Goal: Task Accomplishment & Management: Manage account settings

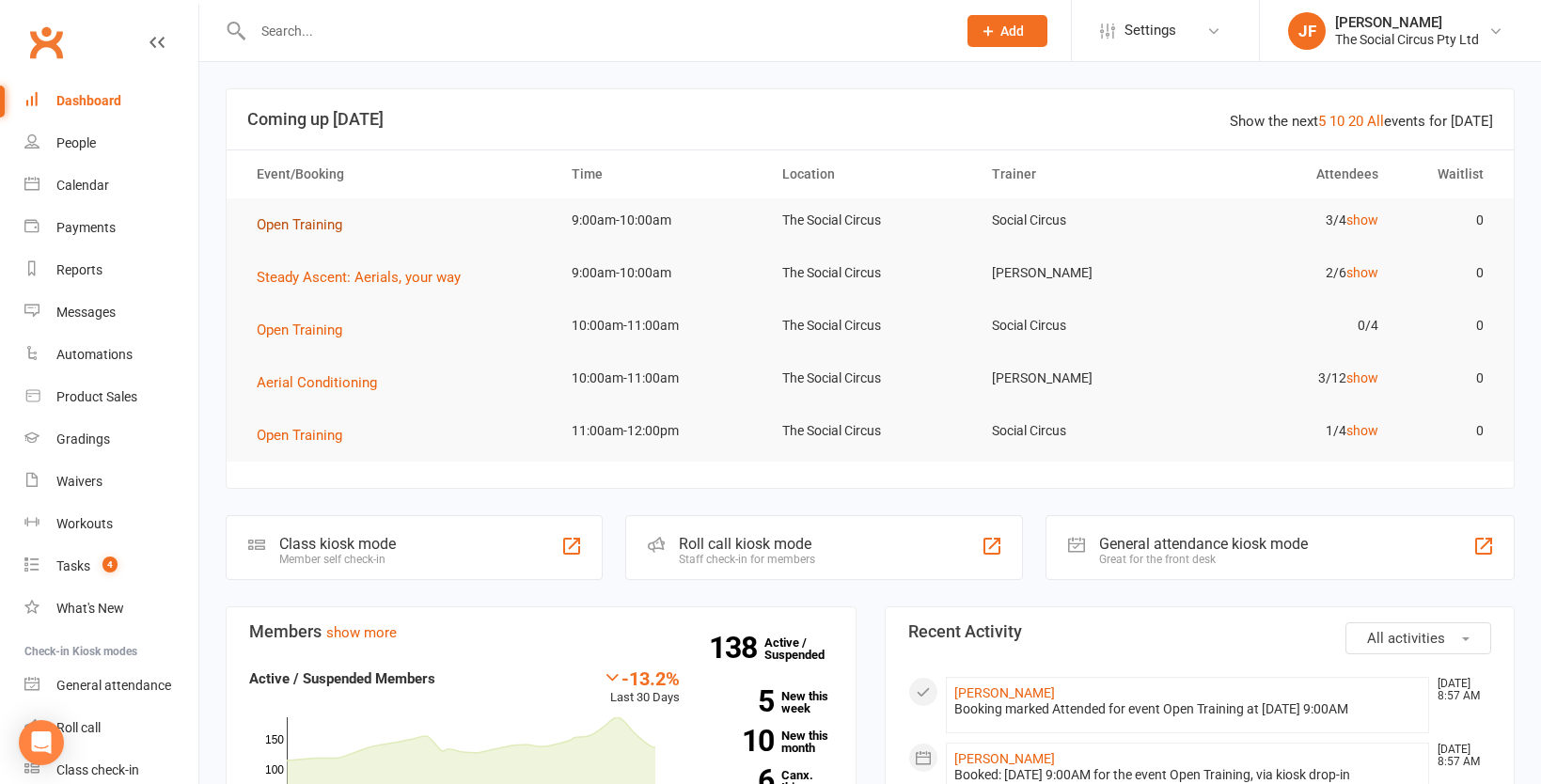
click at [291, 225] on span "Open Training" at bounding box center [299, 224] width 86 height 17
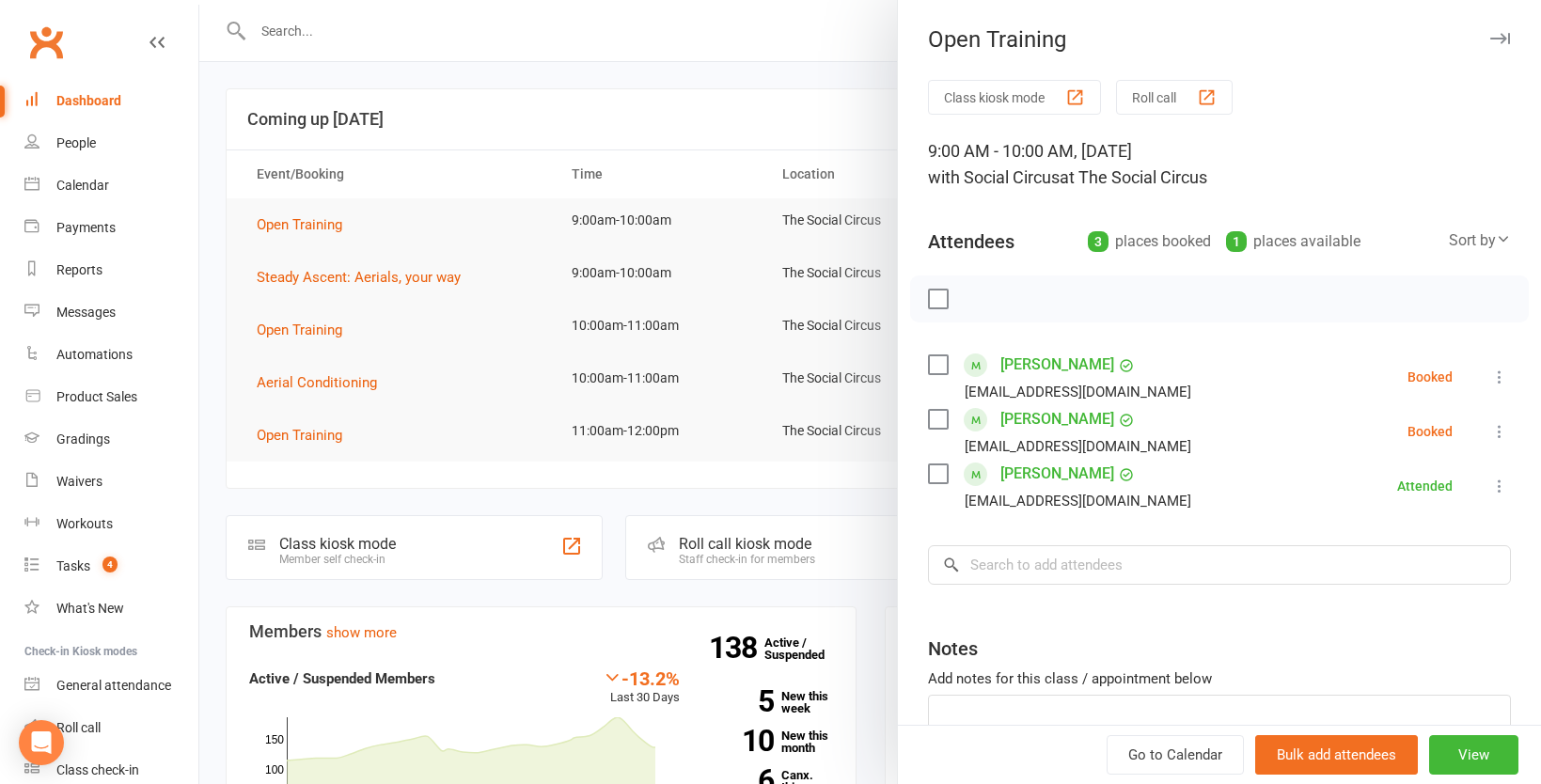
click at [1497, 490] on icon at bounding box center [1499, 485] width 19 height 19
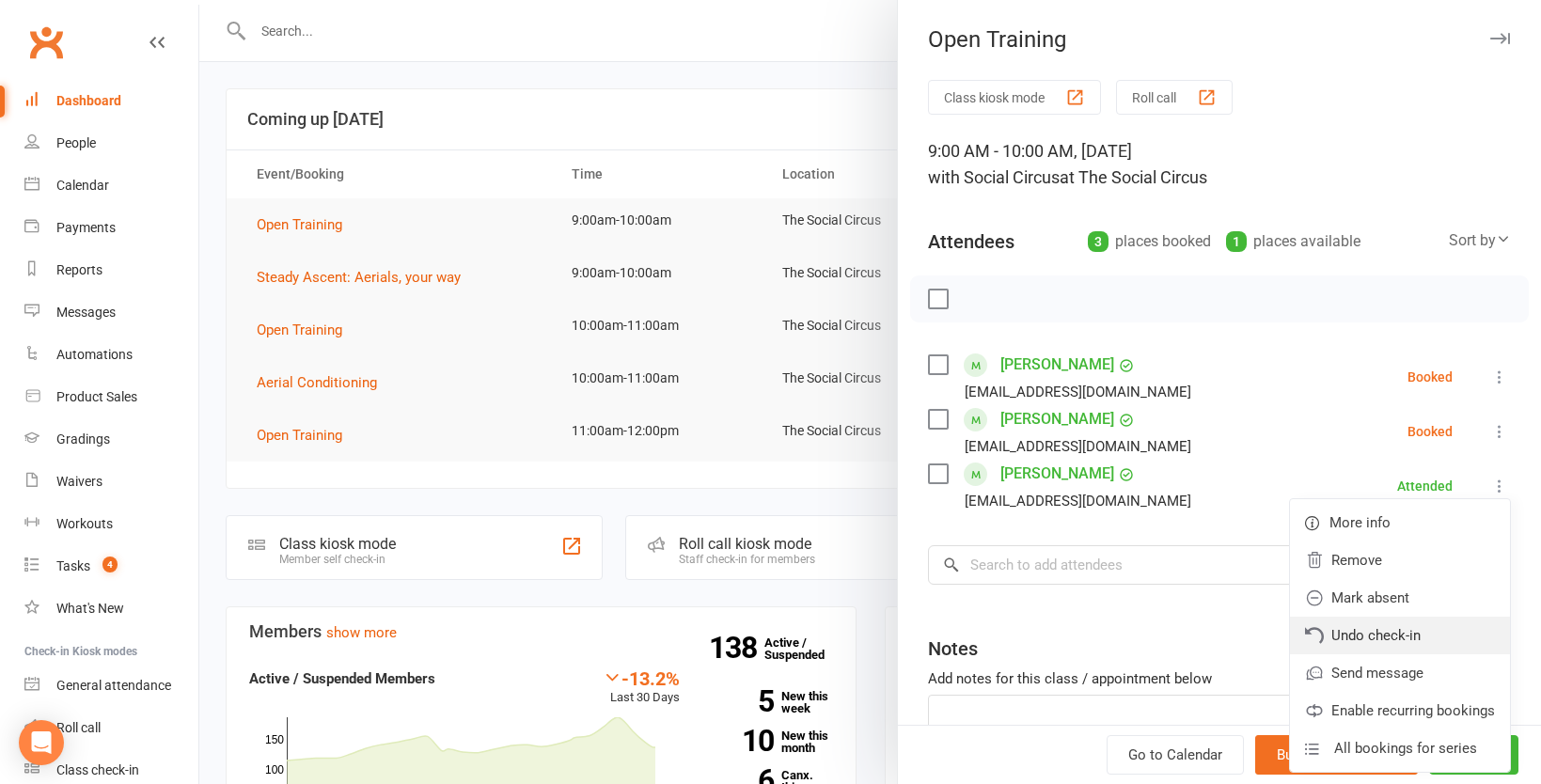
click at [1380, 637] on link "Undo check-in" at bounding box center [1399, 635] width 220 height 38
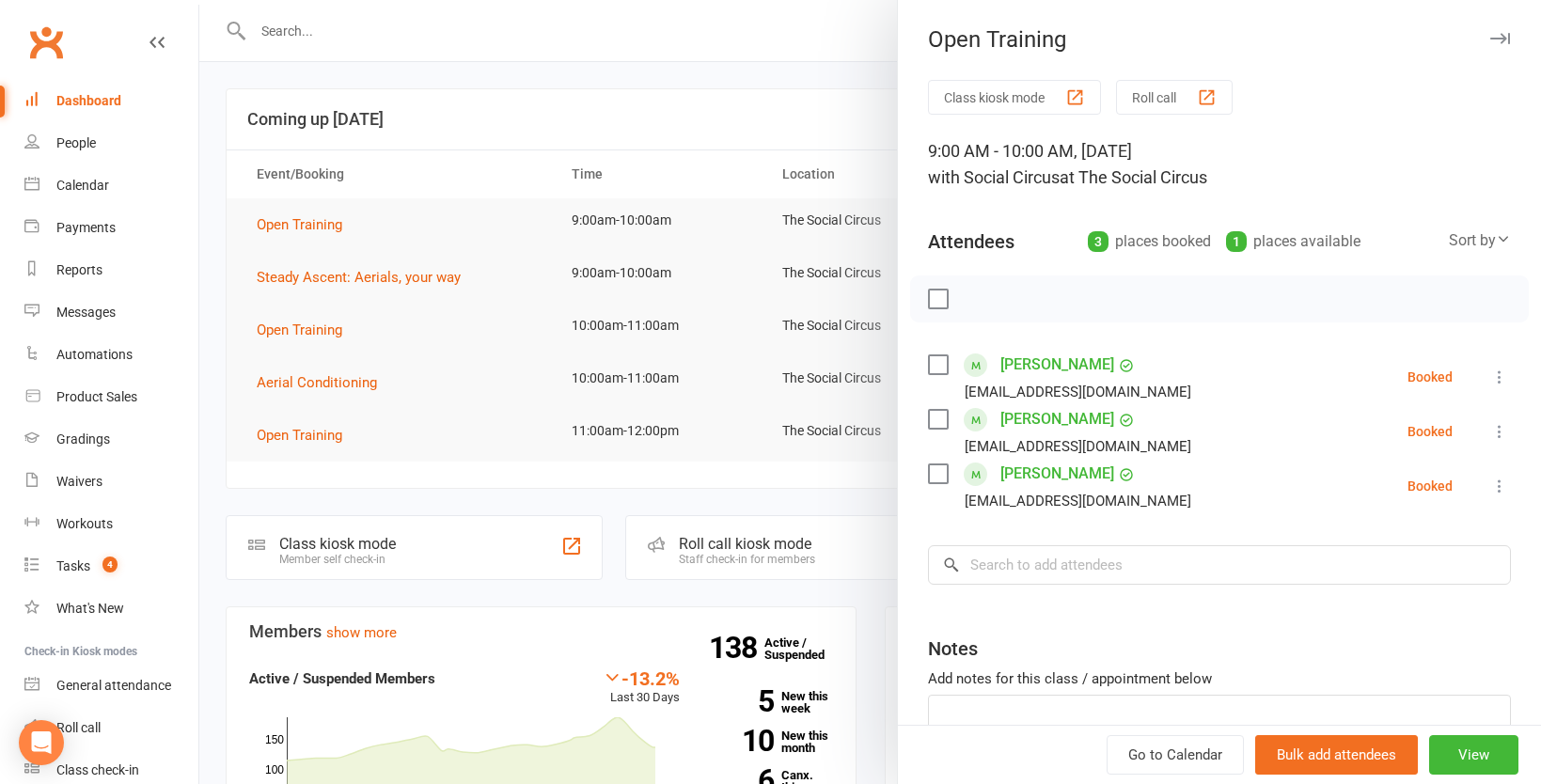
click at [1495, 486] on icon at bounding box center [1499, 485] width 19 height 19
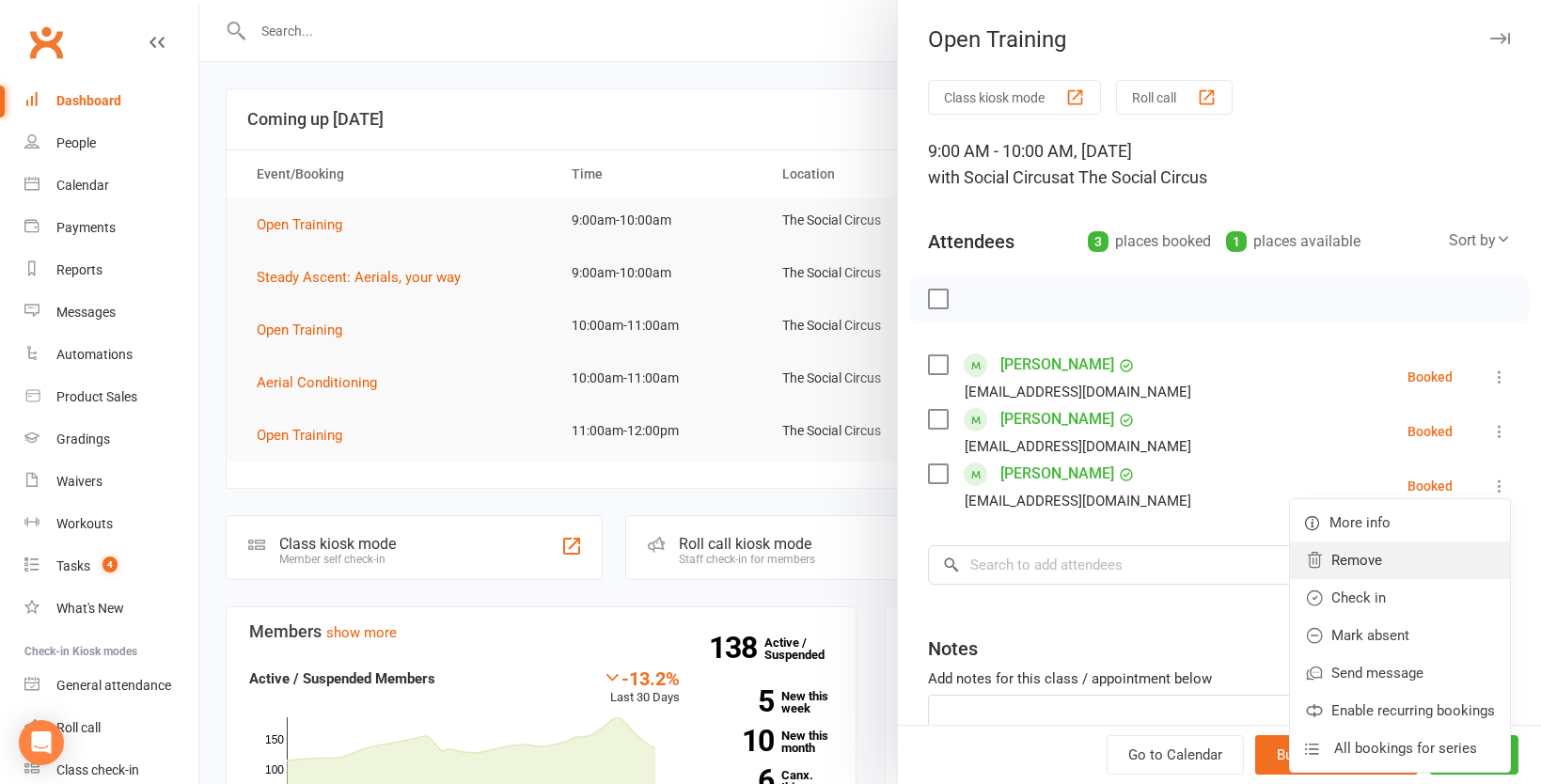
click at [1355, 553] on link "Remove" at bounding box center [1399, 560] width 220 height 38
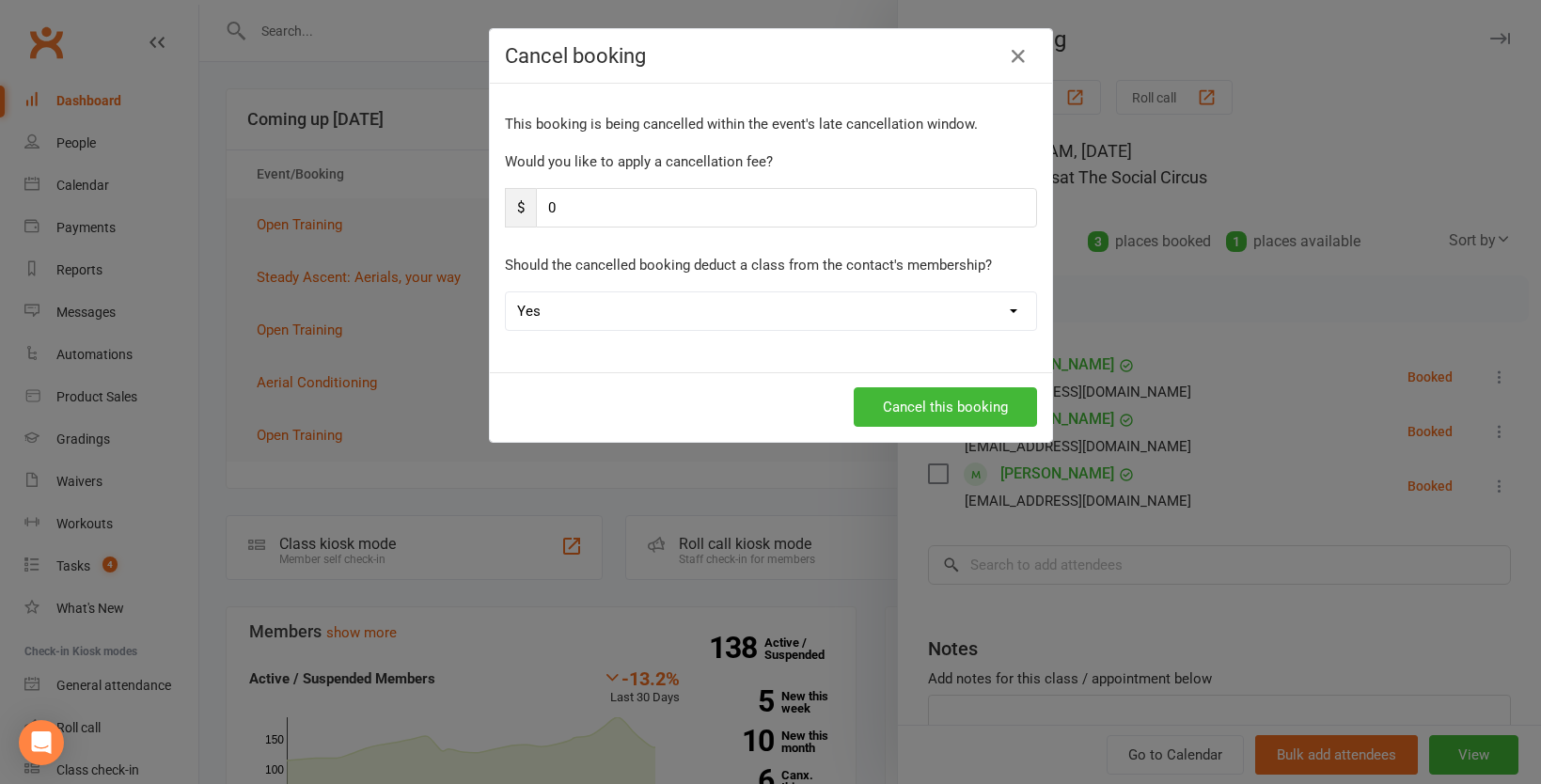
click at [872, 320] on select "Yes No" at bounding box center [770, 311] width 530 height 38
select select "1"
click at [506, 292] on select "Yes No" at bounding box center [770, 311] width 530 height 38
click at [925, 412] on button "Cancel this booking" at bounding box center [944, 407] width 183 height 40
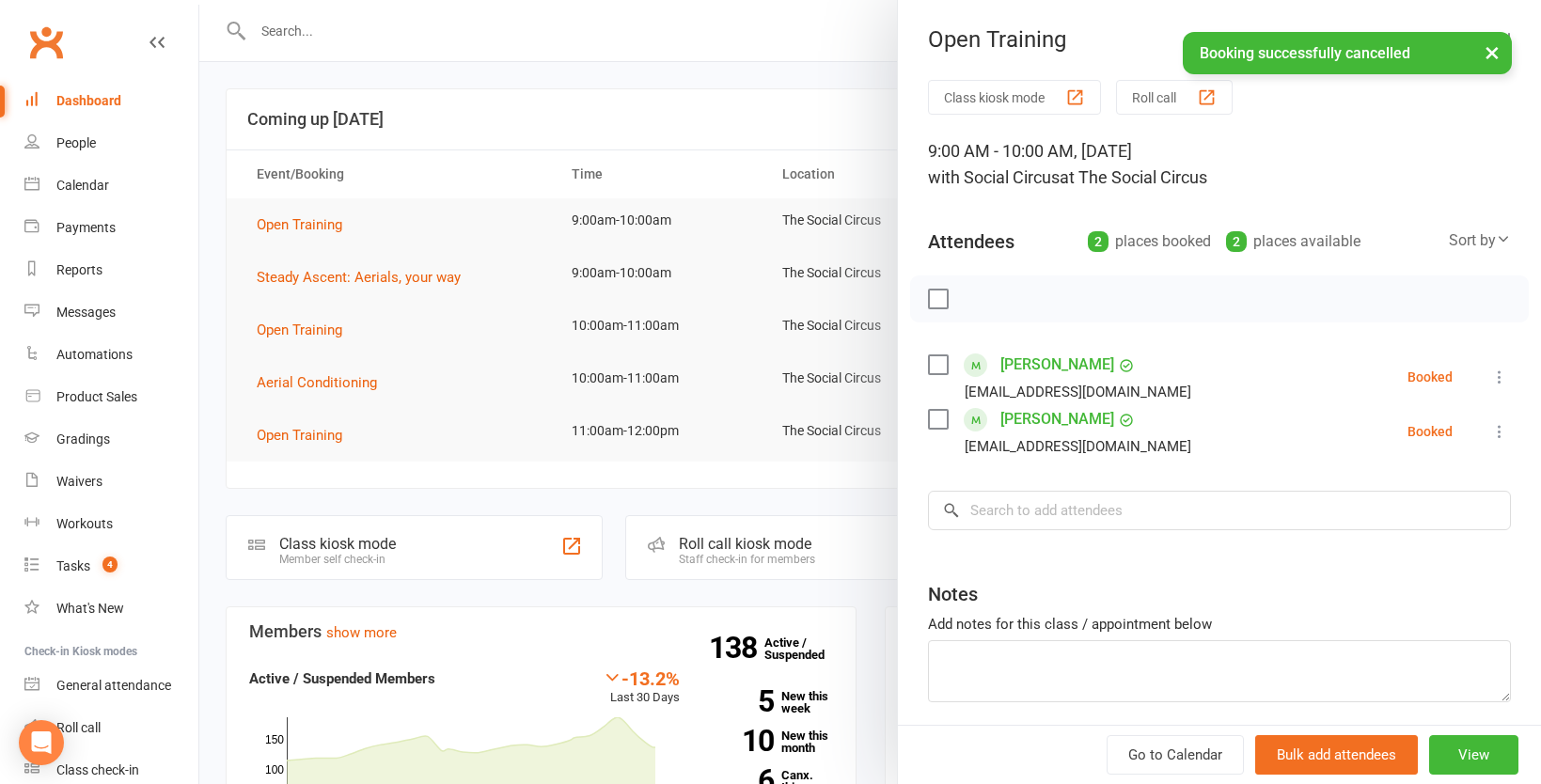
click at [379, 274] on div at bounding box center [869, 392] width 1341 height 784
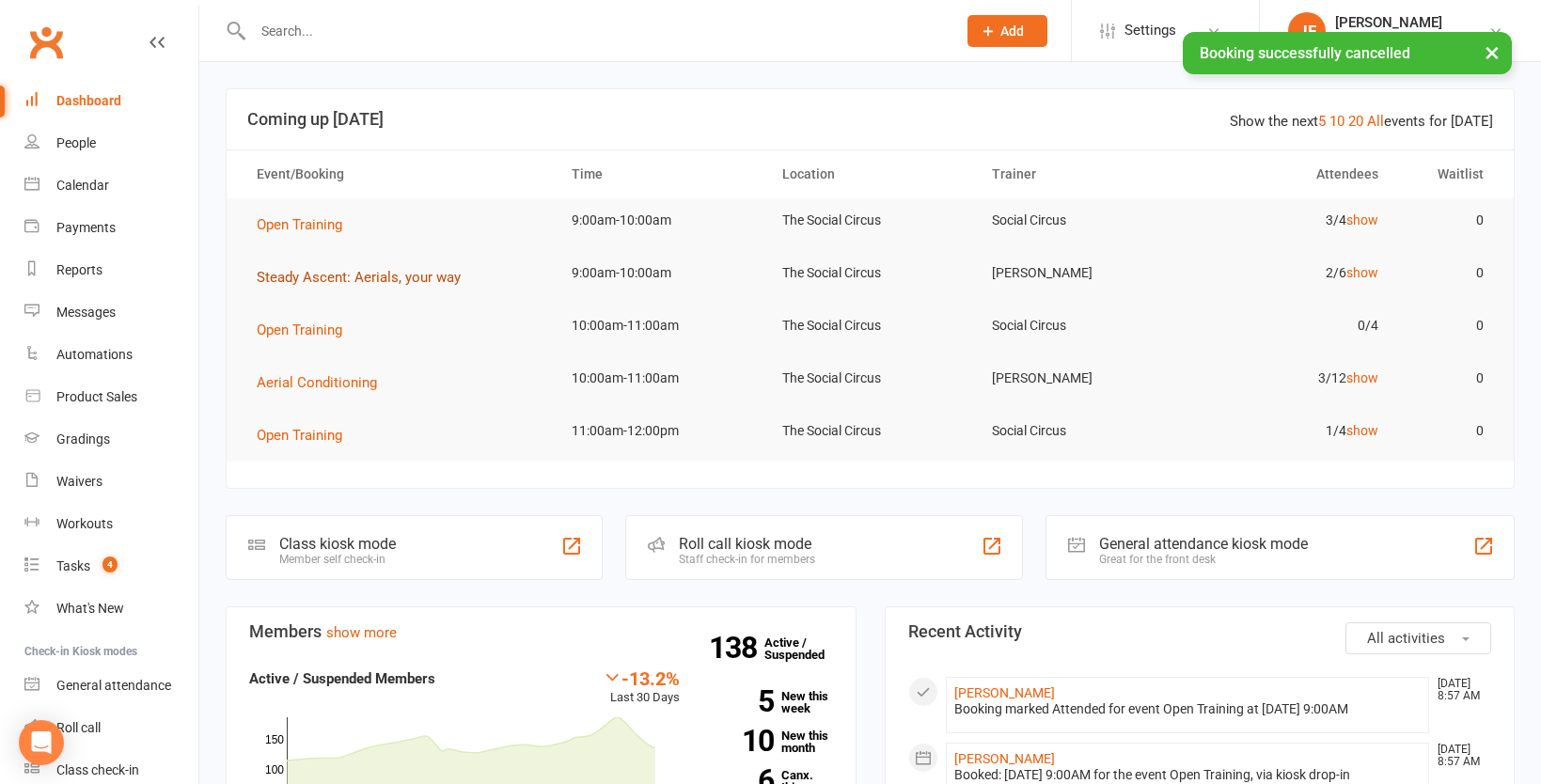
click at [399, 274] on span "Steady Ascent: Aerials, your way" at bounding box center [358, 276] width 204 height 17
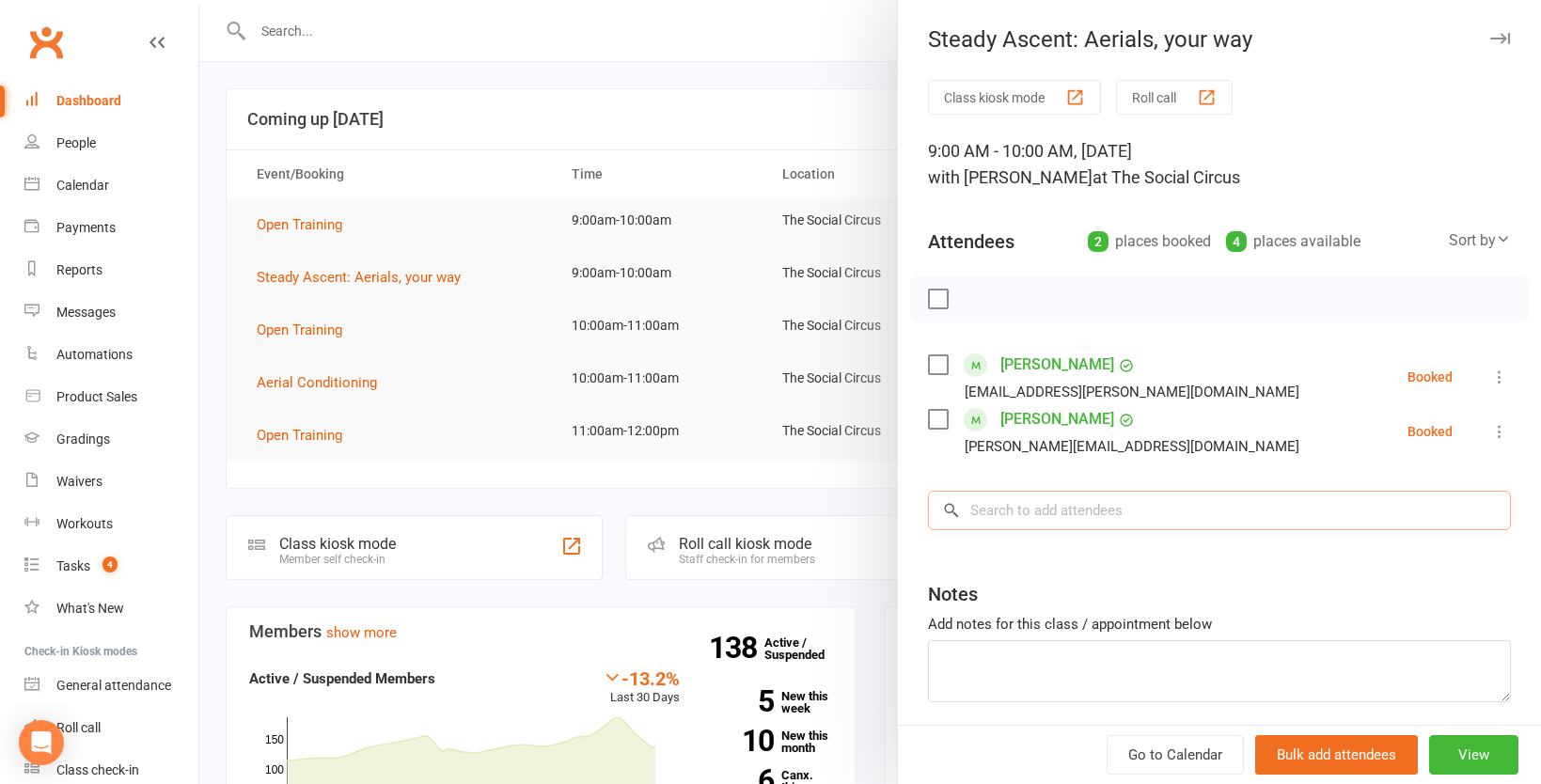
click at [1093, 511] on input "search" at bounding box center [1219, 511] width 583 height 40
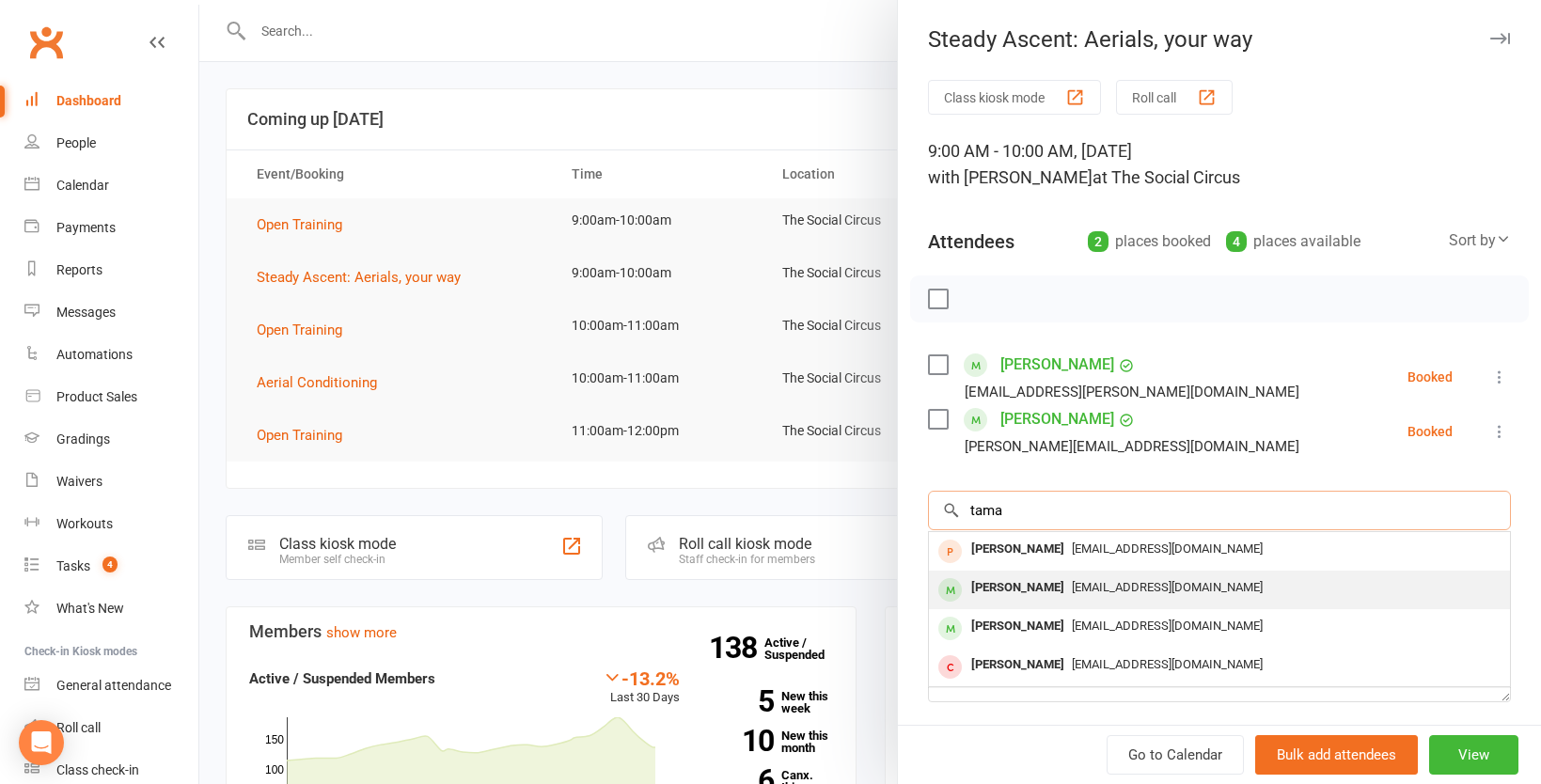
type input "tama"
click at [1120, 591] on span "leetama6048@gmail.com" at bounding box center [1167, 586] width 191 height 14
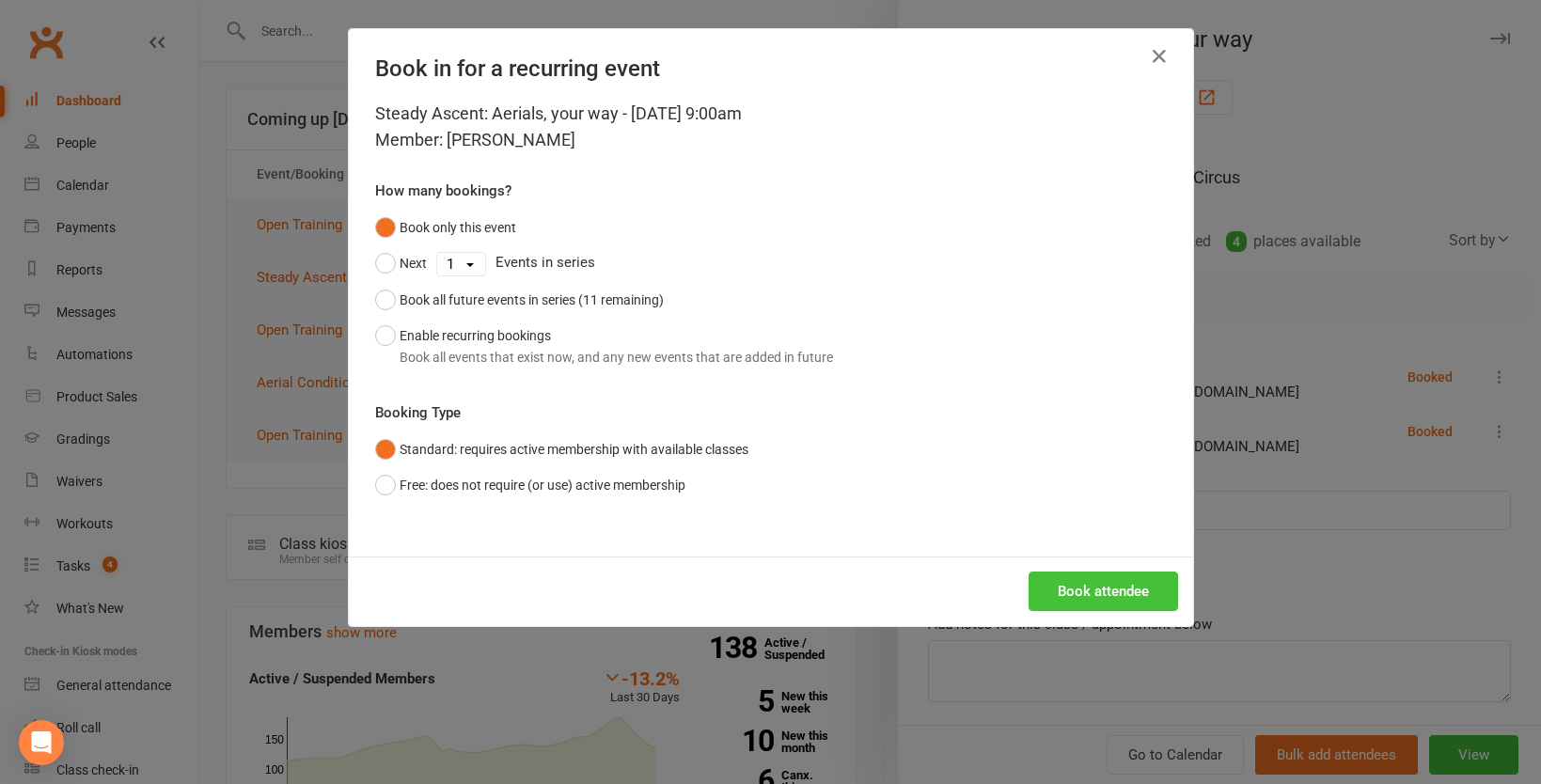
click at [1138, 596] on button "Book attendee" at bounding box center [1103, 591] width 149 height 40
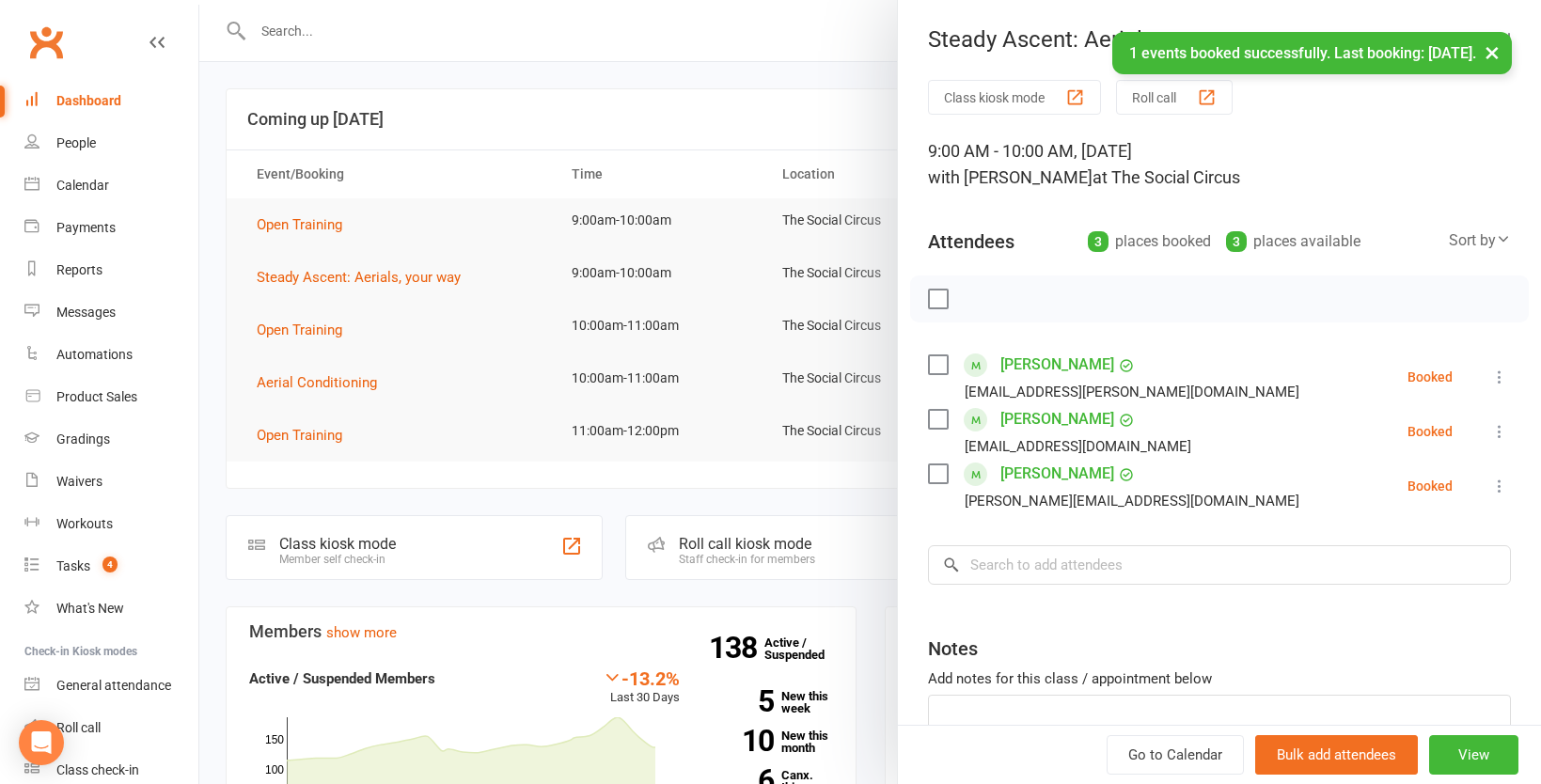
click at [1498, 434] on icon at bounding box center [1499, 431] width 19 height 19
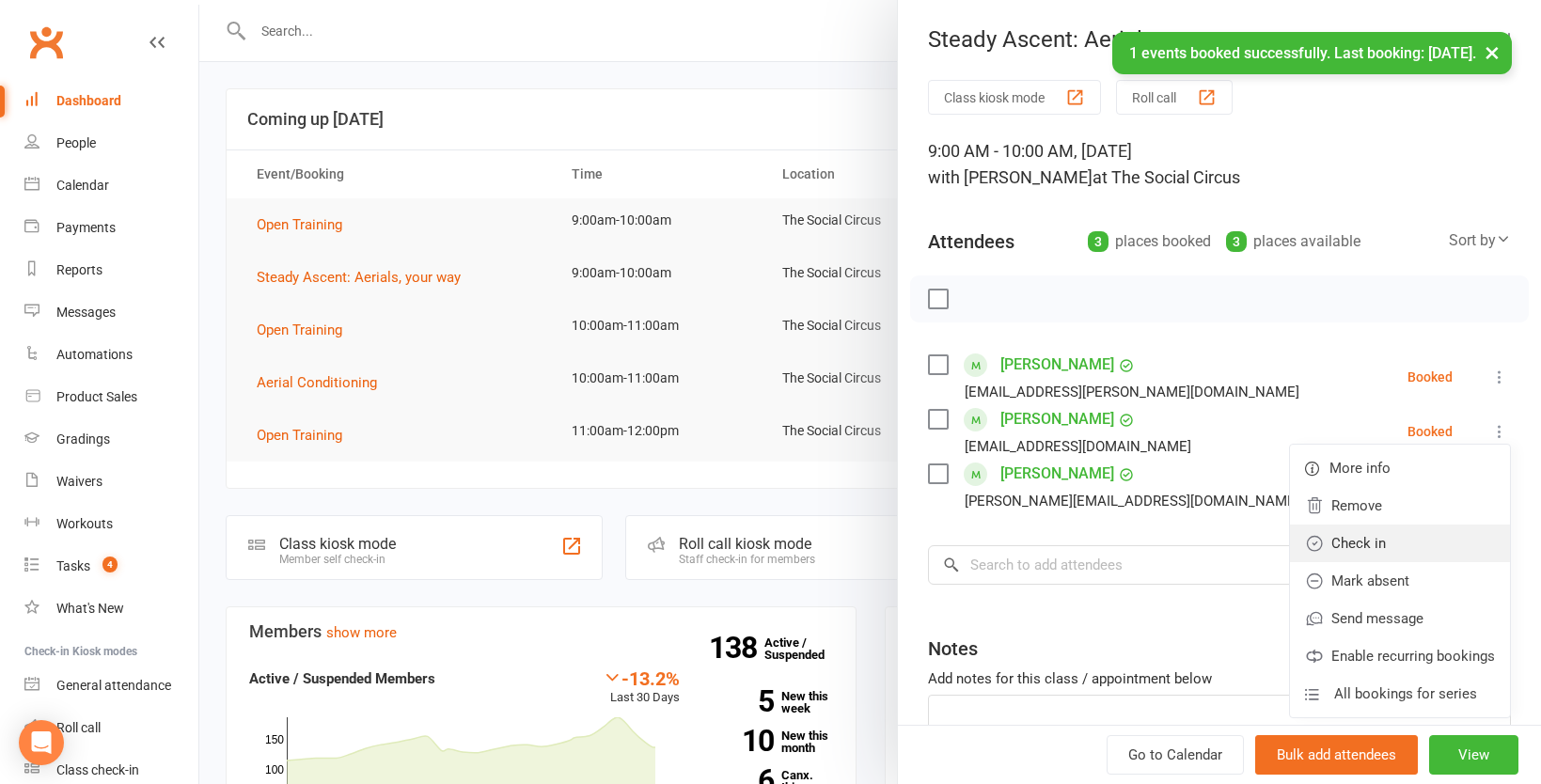
click at [1388, 543] on link "Check in" at bounding box center [1399, 544] width 220 height 38
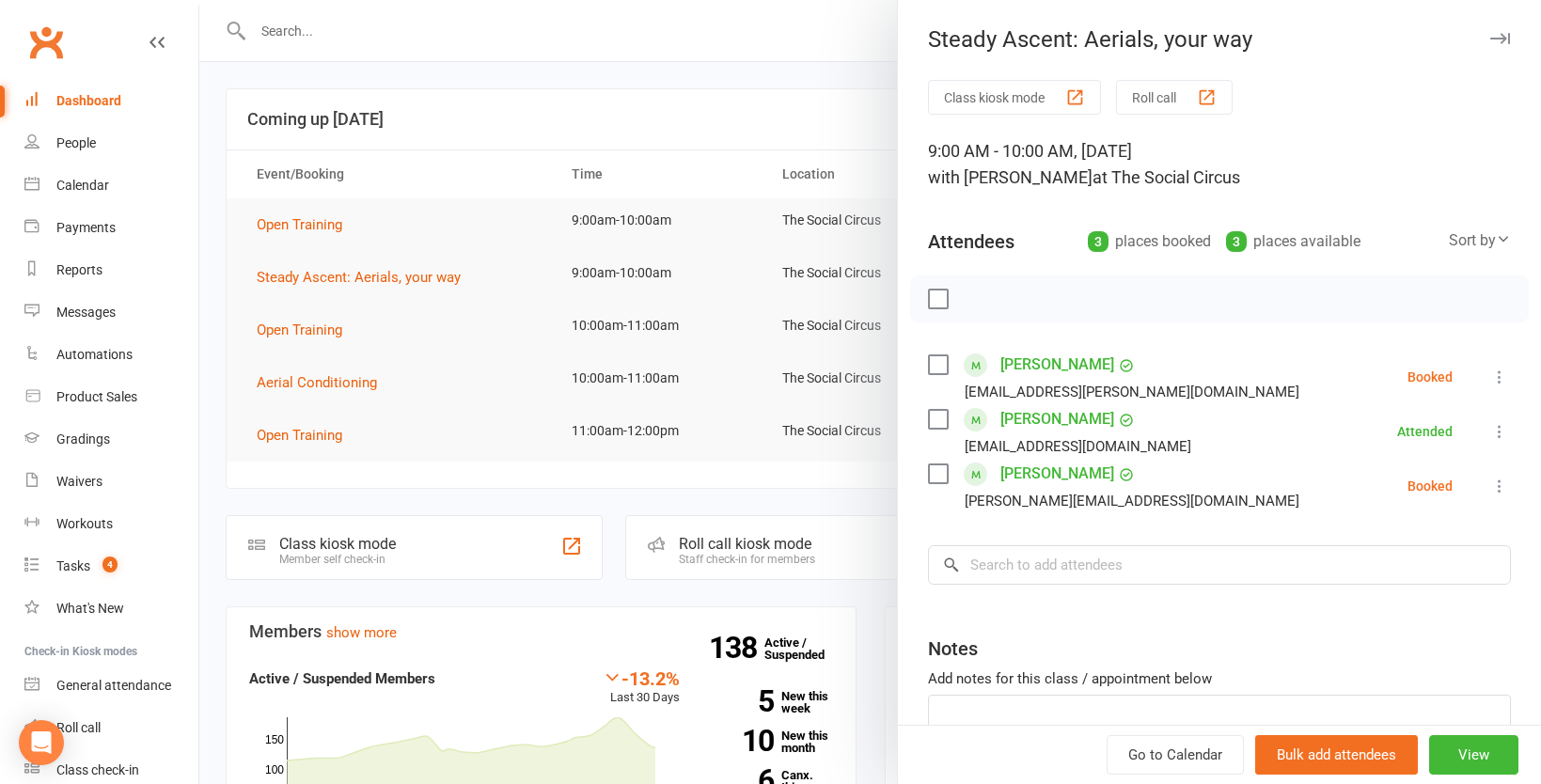
click at [770, 131] on div at bounding box center [869, 392] width 1341 height 784
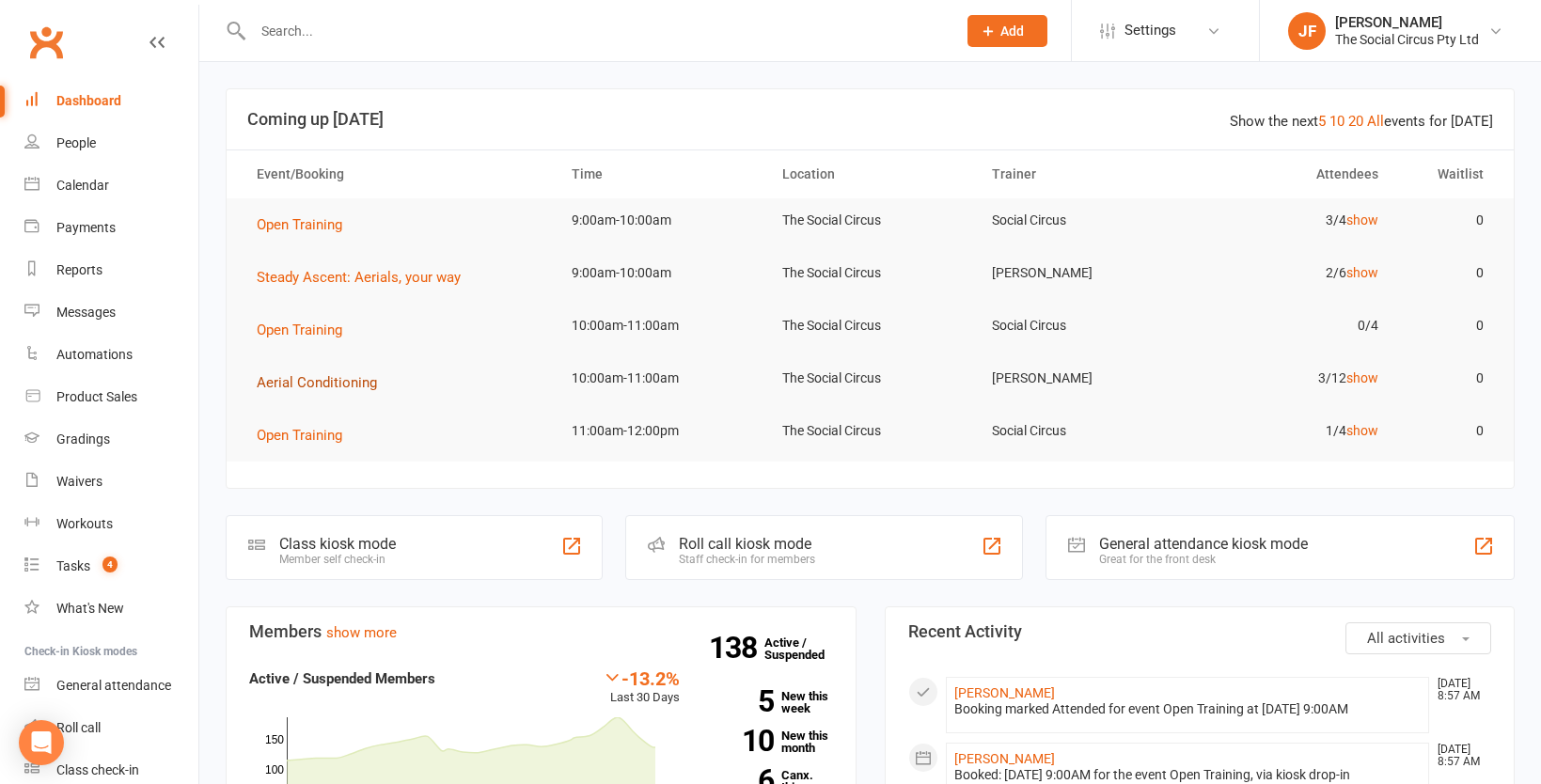
click at [313, 376] on span "Aerial Conditioning" at bounding box center [316, 382] width 120 height 17
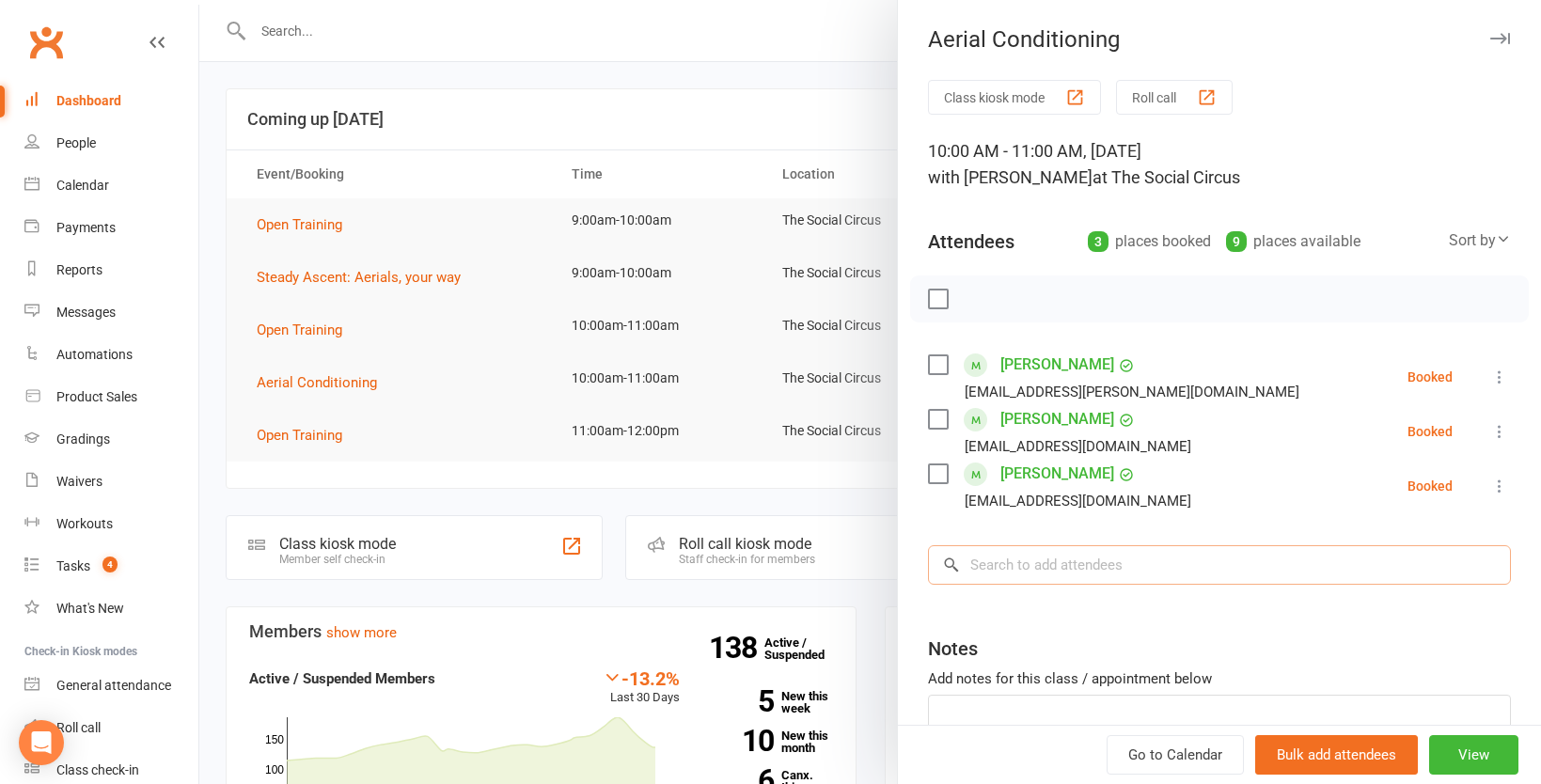
click at [1072, 549] on input "search" at bounding box center [1219, 564] width 583 height 40
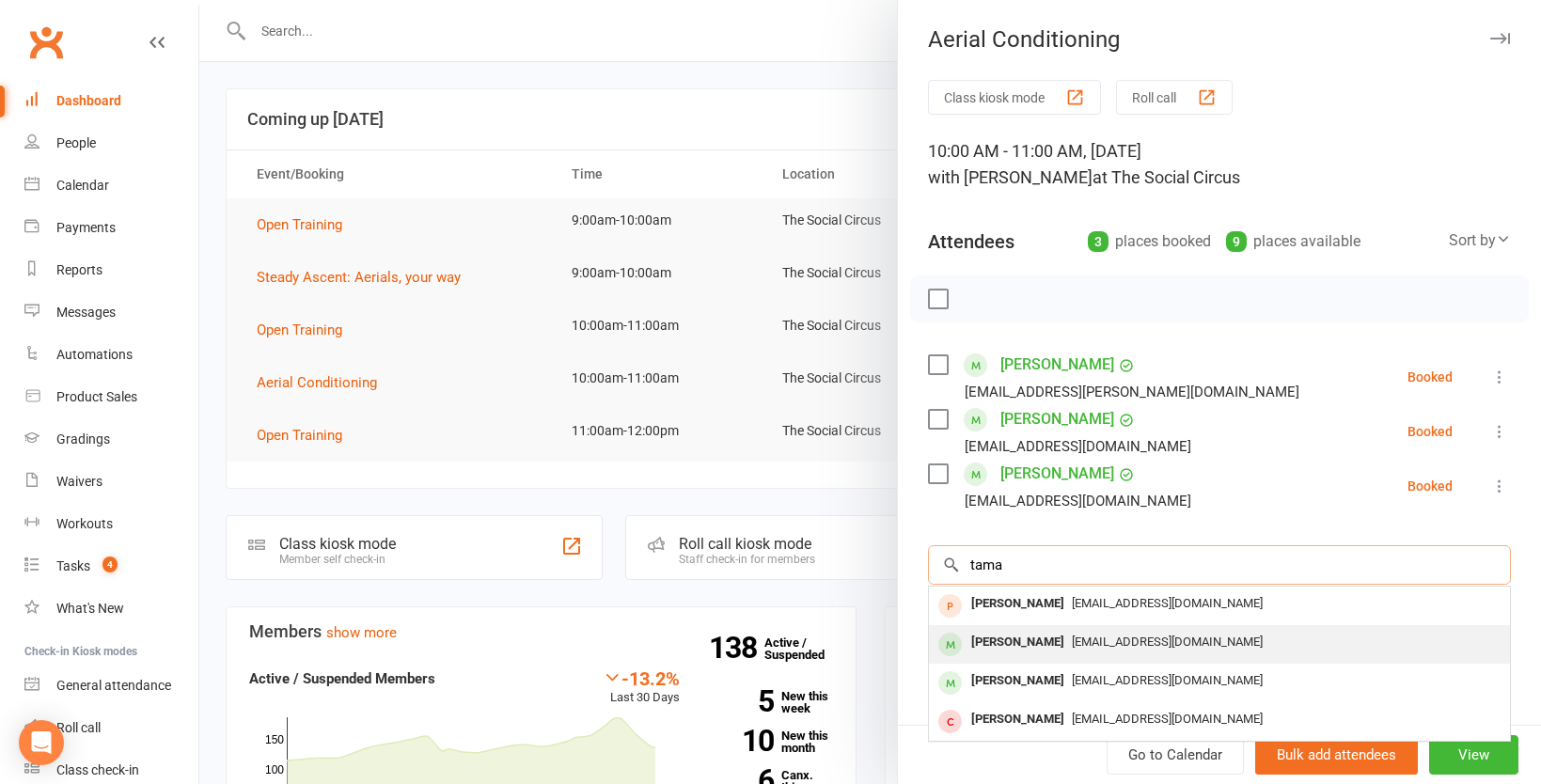
type input "tama"
click at [1072, 645] on span "leetama6048@gmail.com" at bounding box center [1167, 641] width 191 height 14
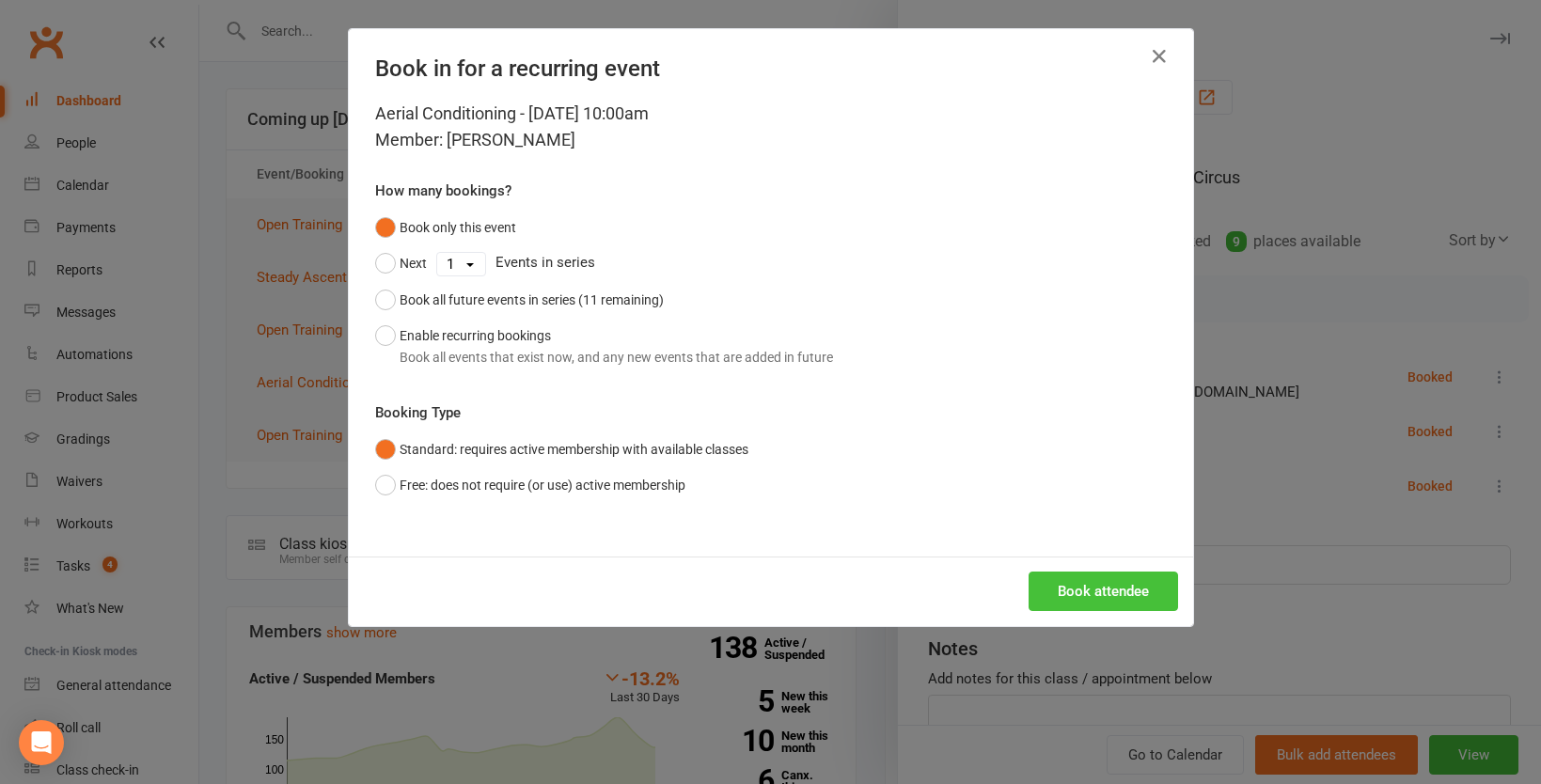
click at [1102, 578] on button "Book attendee" at bounding box center [1103, 591] width 149 height 40
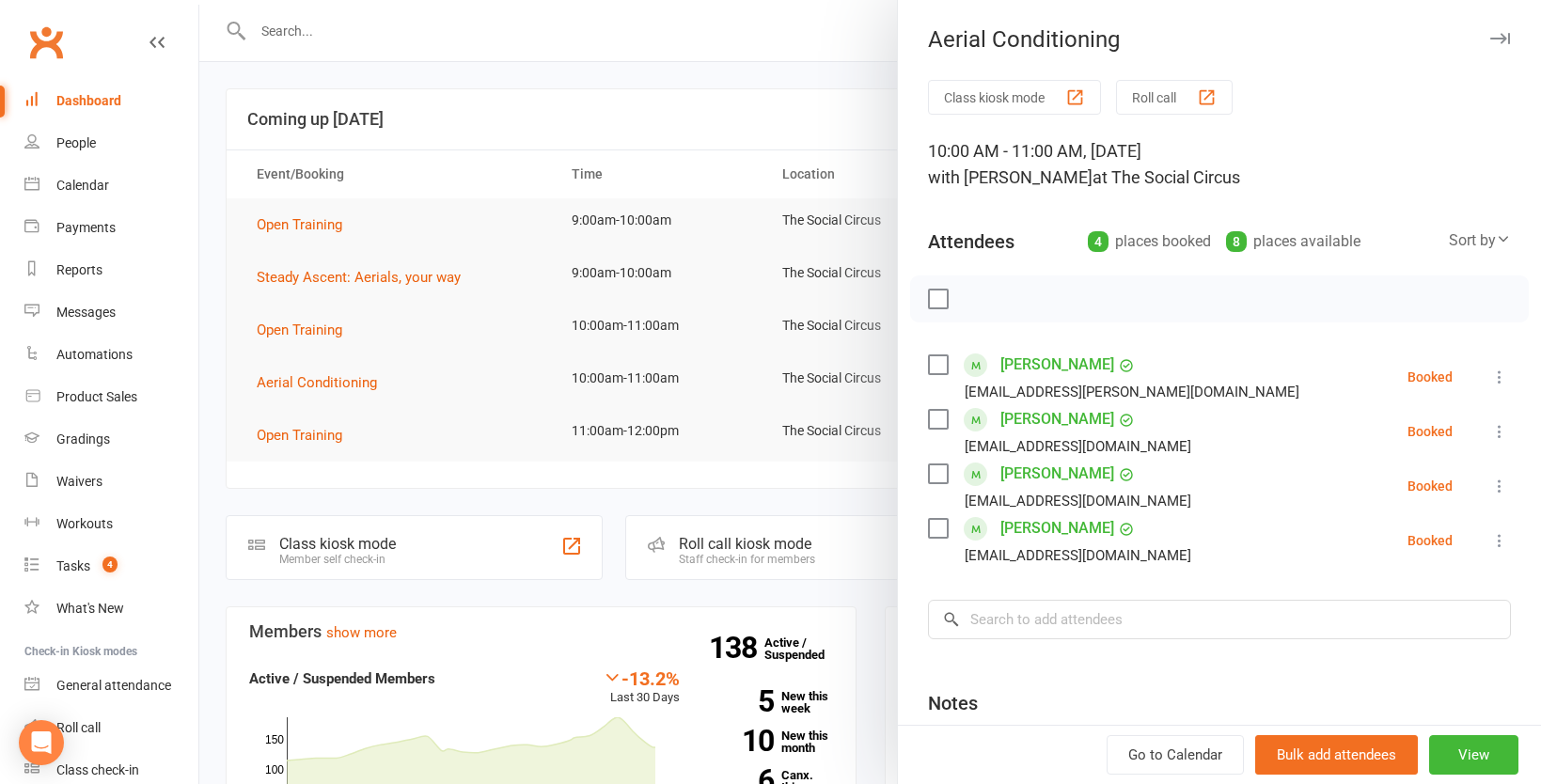
click at [597, 124] on div at bounding box center [869, 392] width 1341 height 784
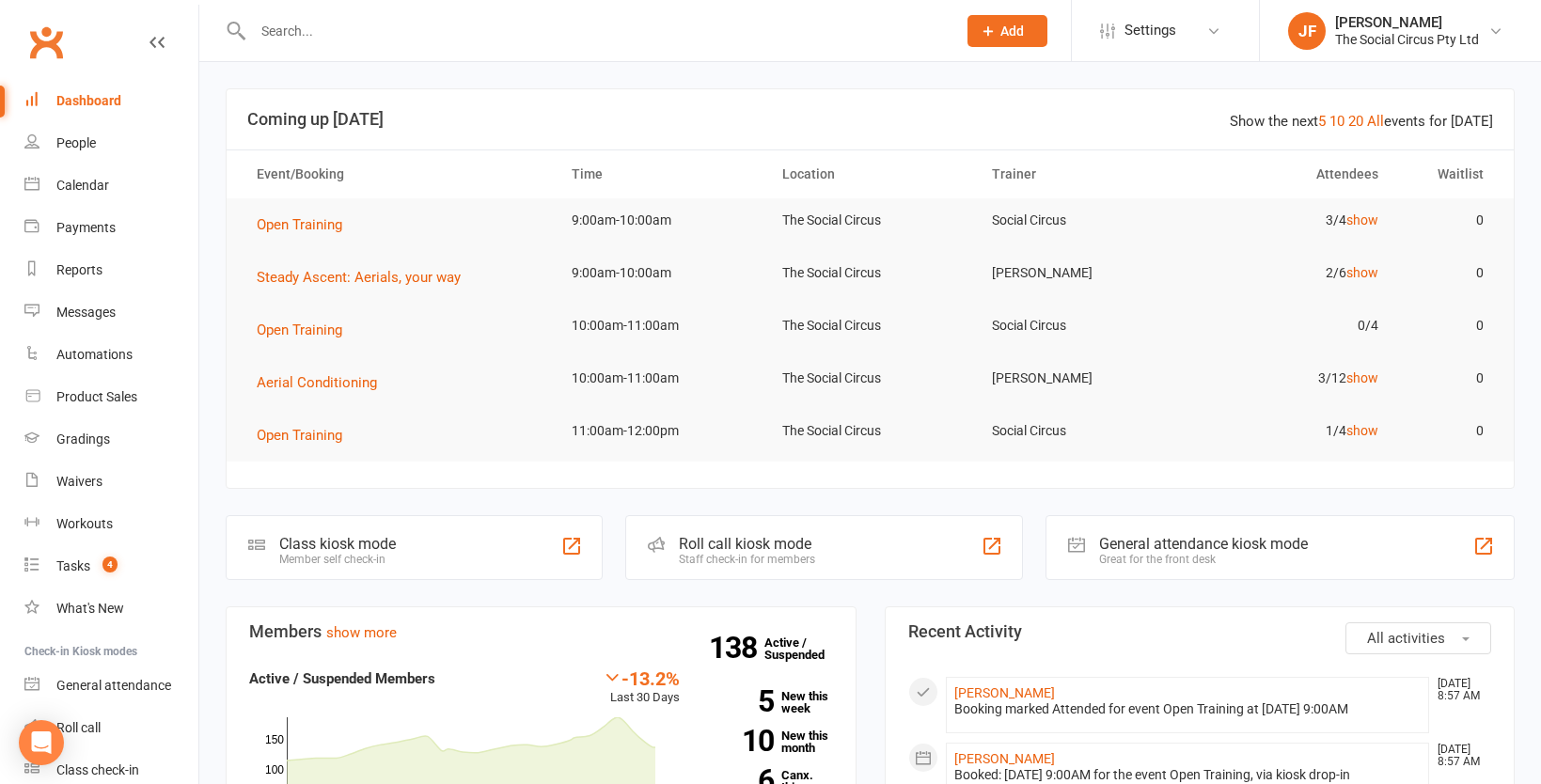
click at [1358, 370] on td "3/12 show" at bounding box center [1290, 378] width 211 height 44
click at [1362, 381] on link "show" at bounding box center [1362, 378] width 32 height 15
